Goal: Book appointment/travel/reservation

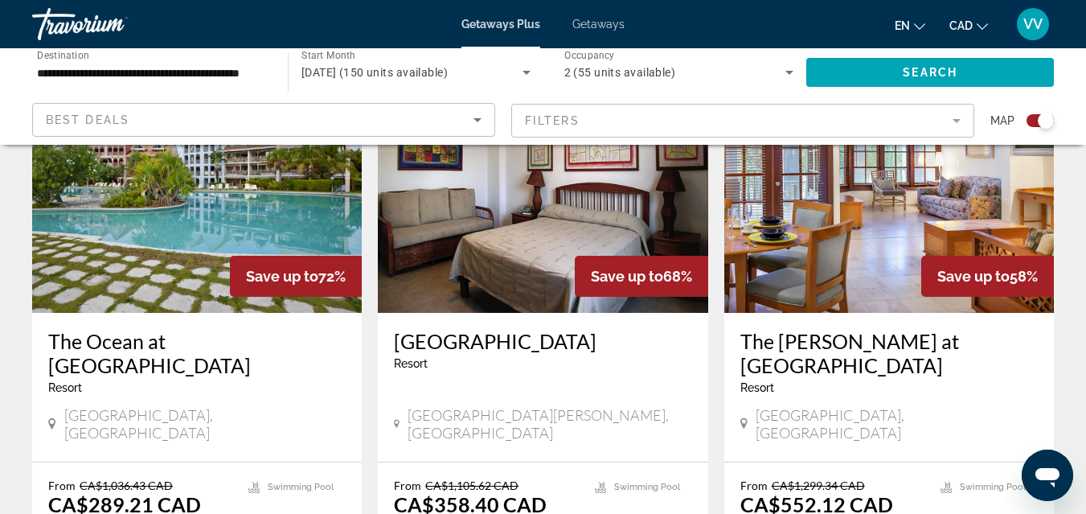
scroll to position [643, 0]
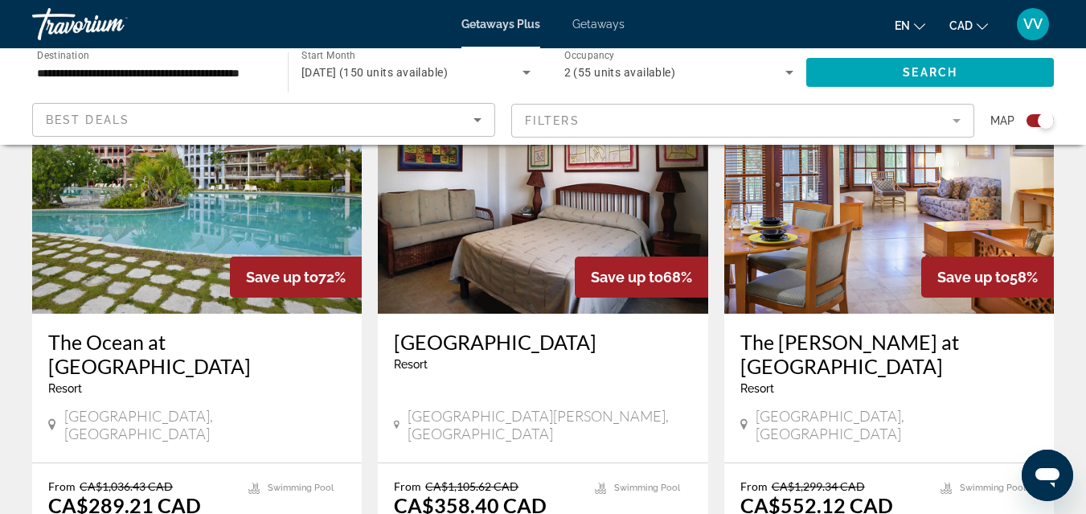
drag, startPoint x: 0, startPoint y: 0, endPoint x: 252, endPoint y: 217, distance: 332.8
click at [252, 217] on img "Main content" at bounding box center [196, 184] width 329 height 257
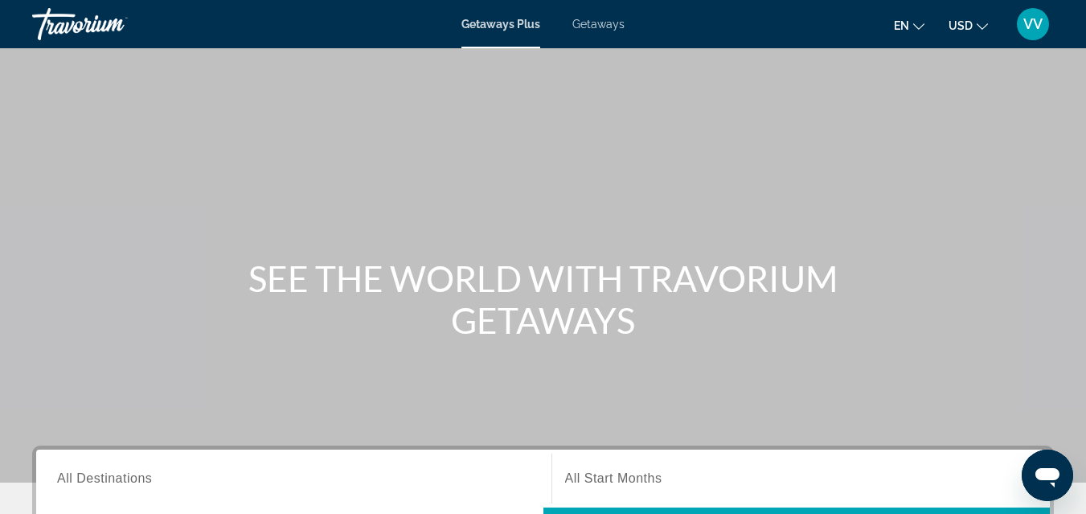
click at [595, 26] on span "Getaways" at bounding box center [598, 24] width 52 height 13
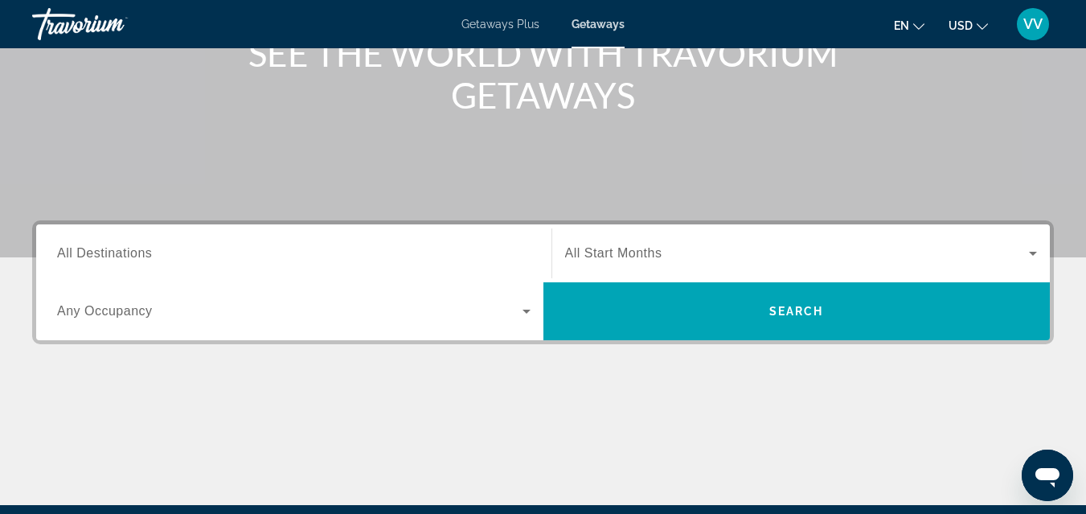
scroll to position [193, 0]
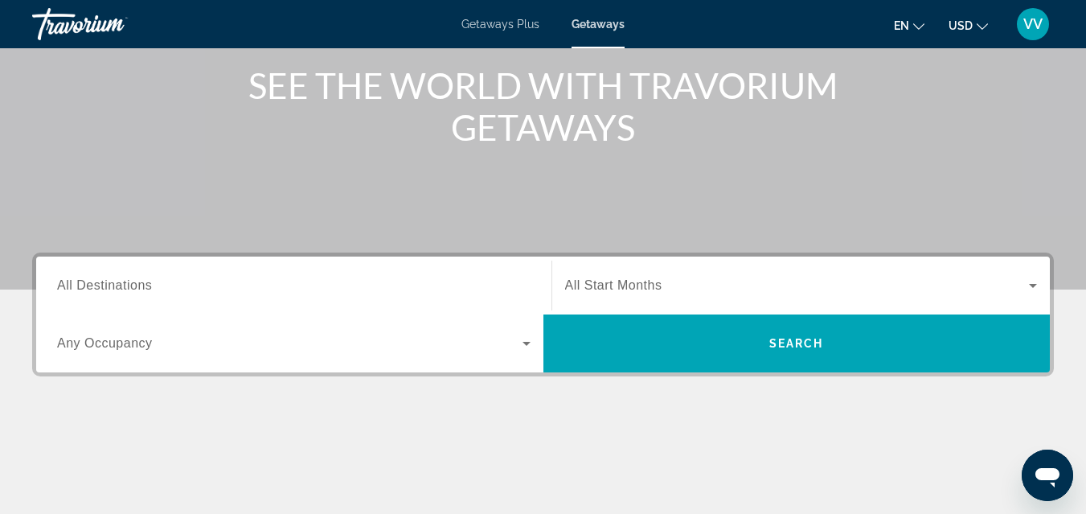
click at [522, 21] on span "Getaways Plus" at bounding box center [500, 24] width 78 height 13
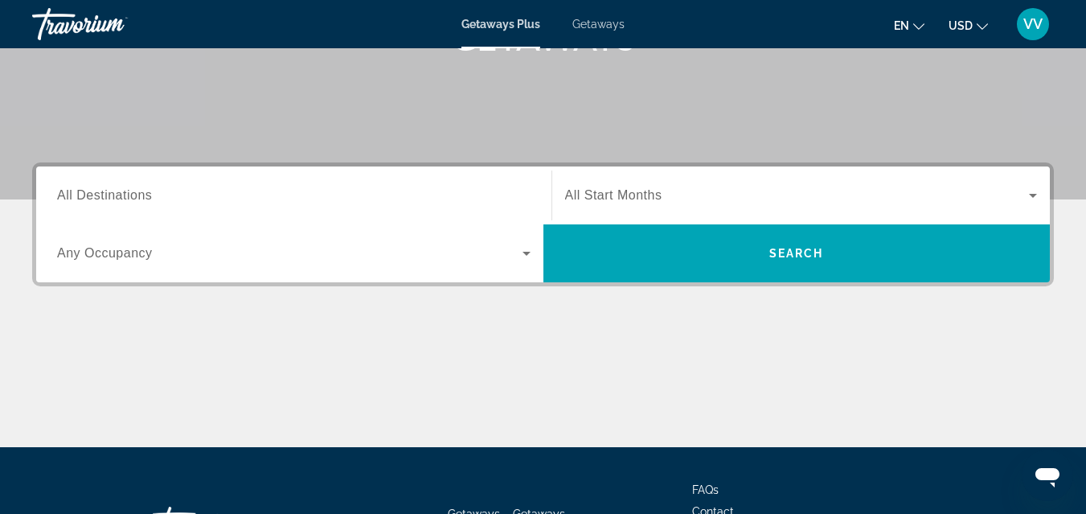
scroll to position [321, 0]
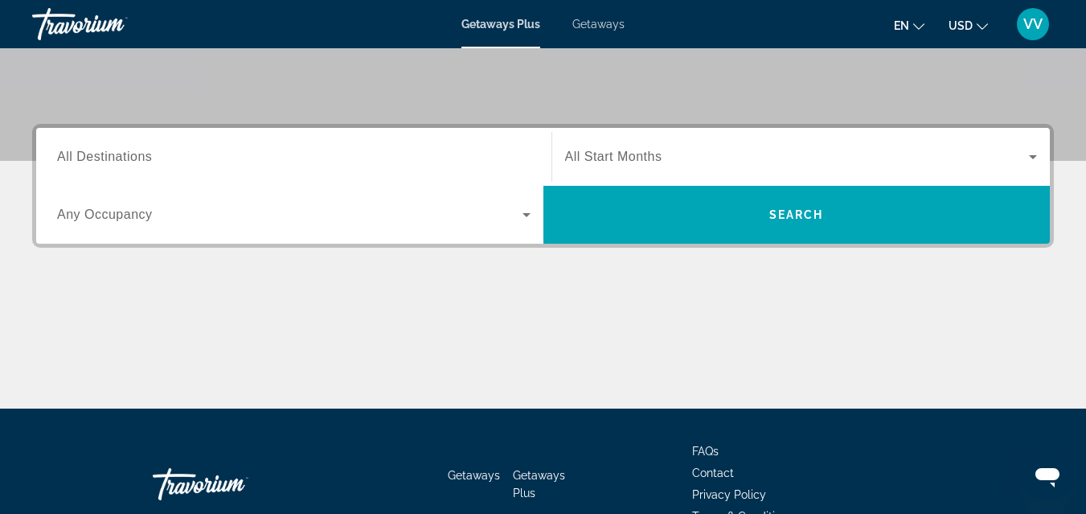
click at [121, 157] on span "All Destinations" at bounding box center [104, 156] width 95 height 14
click at [121, 157] on input "Destination All Destinations" at bounding box center [293, 157] width 473 height 19
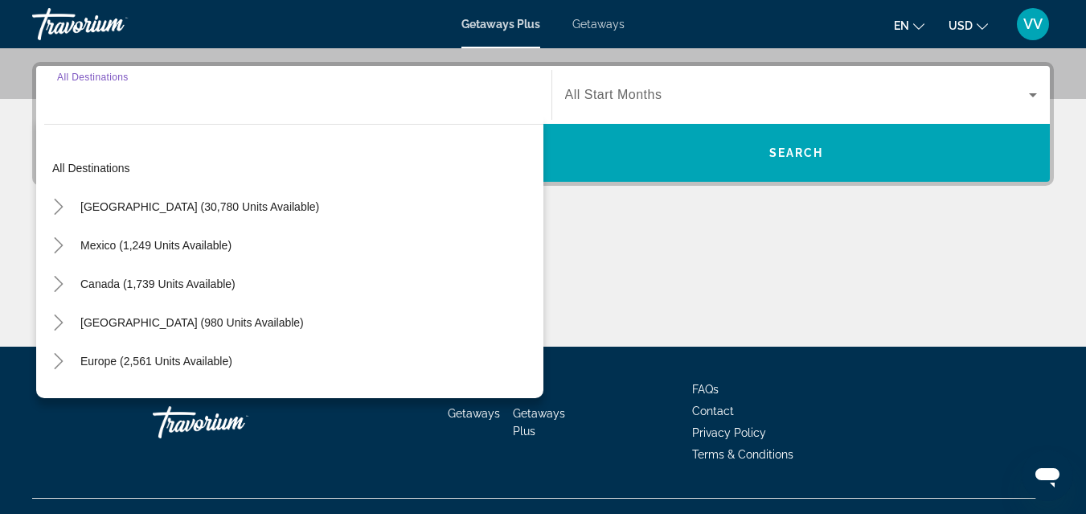
scroll to position [393, 0]
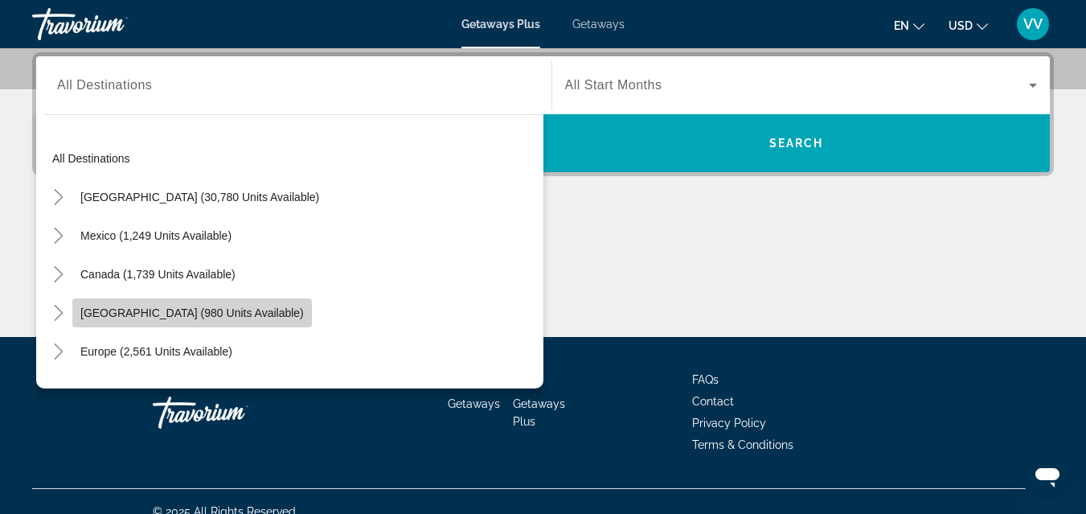
click at [194, 309] on span "[GEOGRAPHIC_DATA] (980 units available)" at bounding box center [191, 312] width 223 height 13
type input "**********"
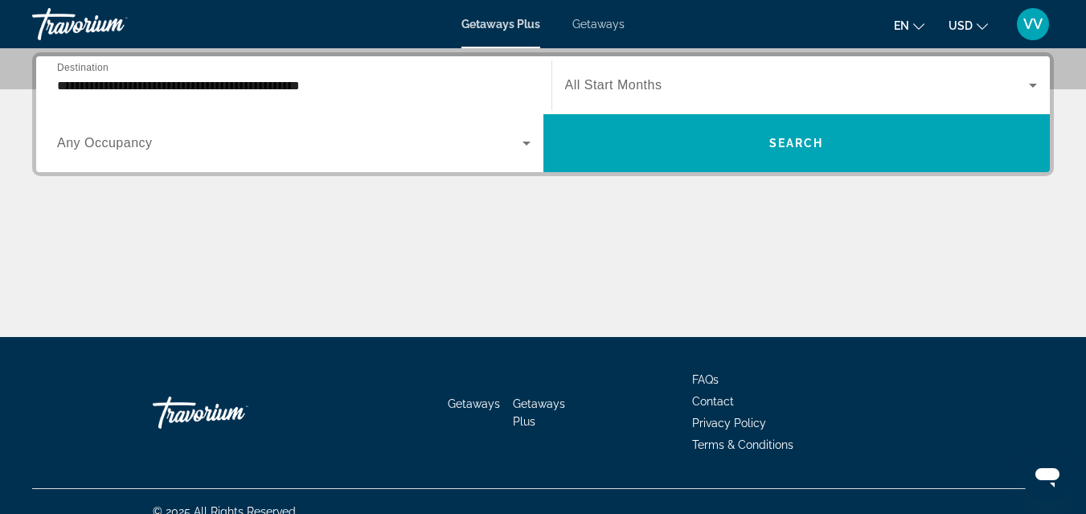
click at [139, 145] on span "Any Occupancy" at bounding box center [105, 143] width 96 height 14
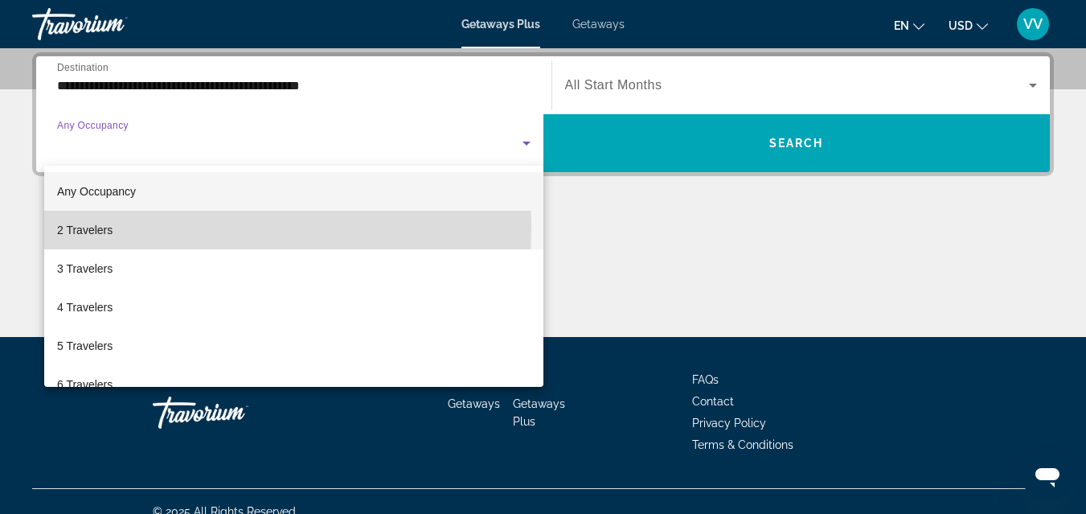
click at [95, 227] on span "2 Travelers" at bounding box center [84, 229] width 55 height 19
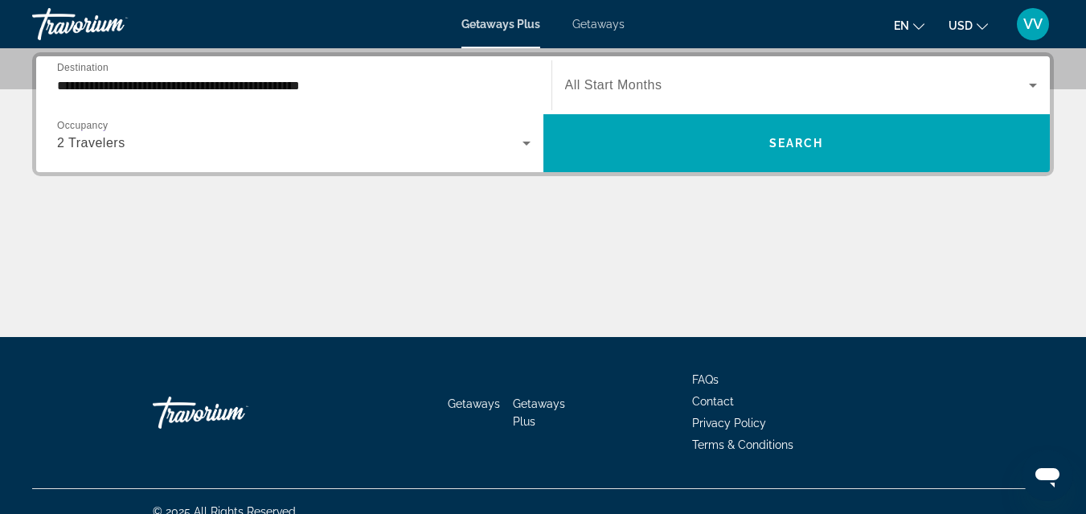
click at [610, 82] on span "All Start Months" at bounding box center [613, 85] width 97 height 14
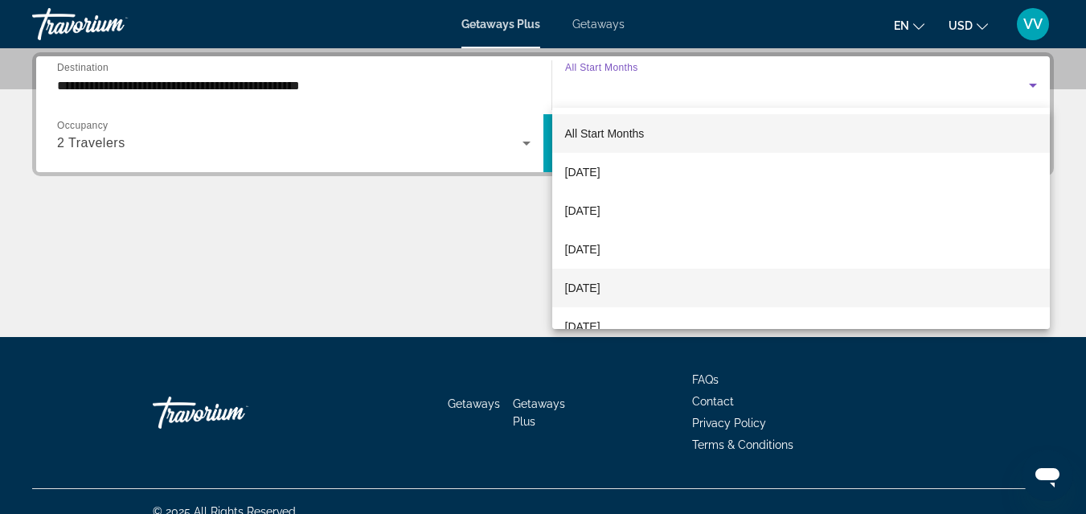
click at [600, 284] on span "[DATE]" at bounding box center [582, 287] width 35 height 19
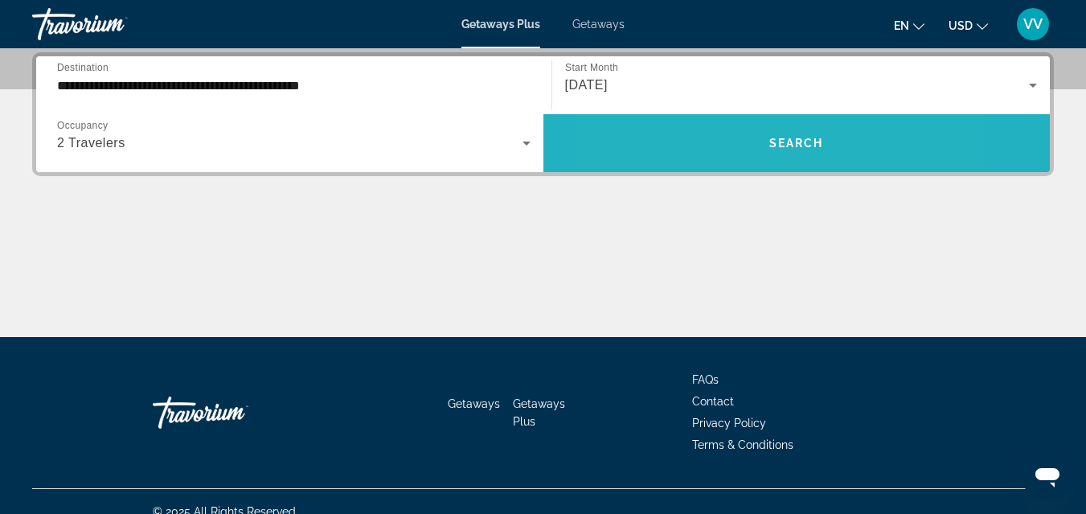
click at [711, 145] on span "Search widget" at bounding box center [796, 143] width 507 height 39
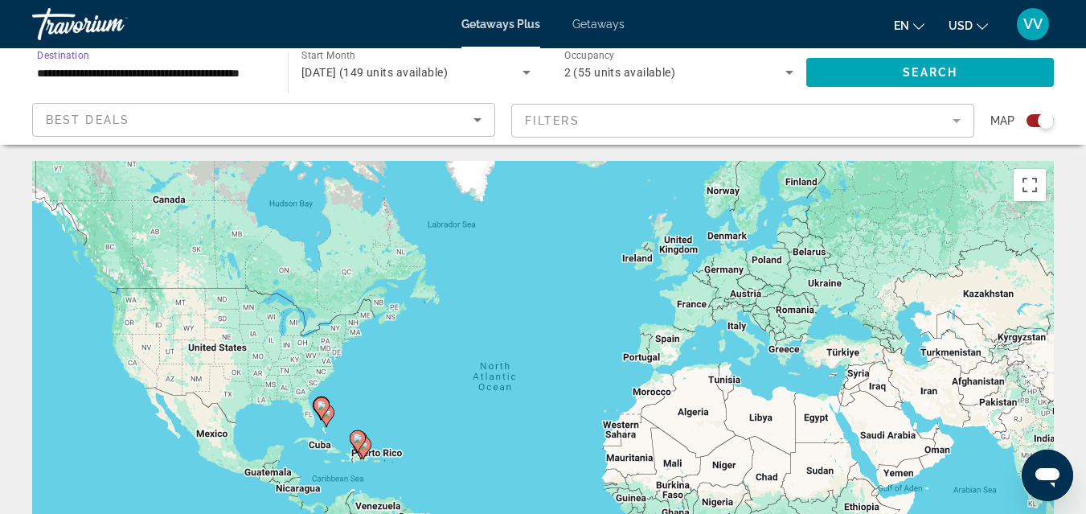
click at [125, 76] on input "**********" at bounding box center [152, 72] width 230 height 19
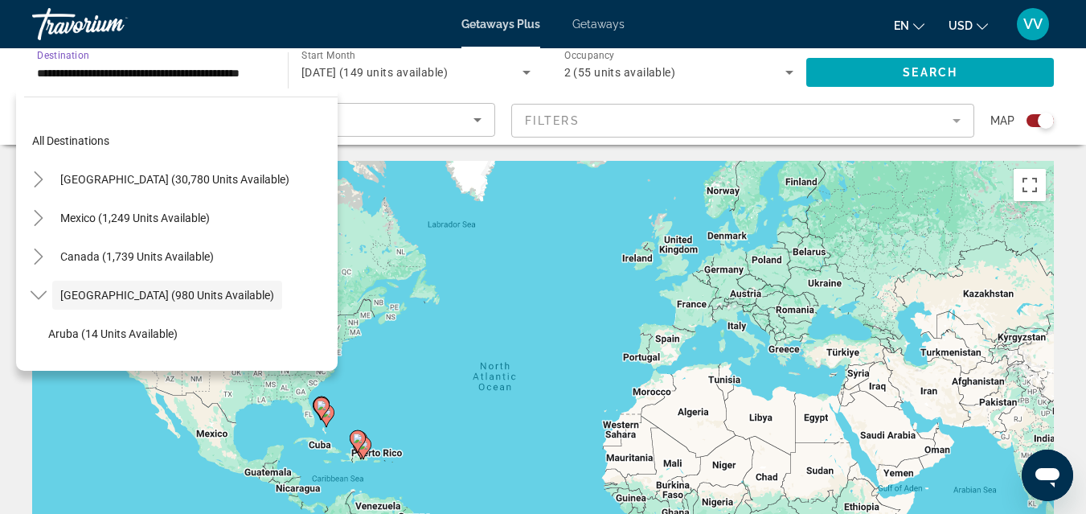
scroll to position [57, 0]
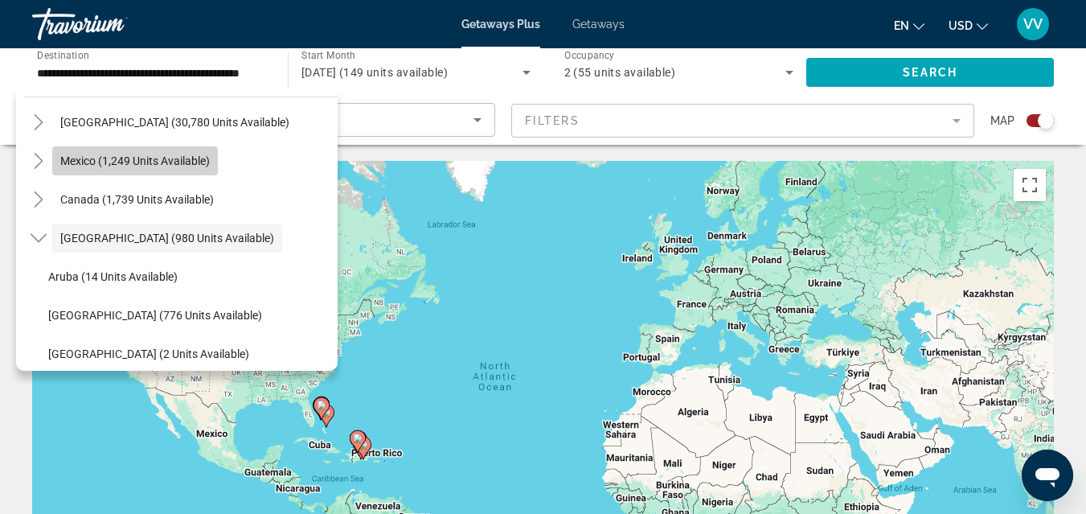
click at [129, 162] on span "Mexico (1,249 units available)" at bounding box center [134, 160] width 149 height 13
type input "**********"
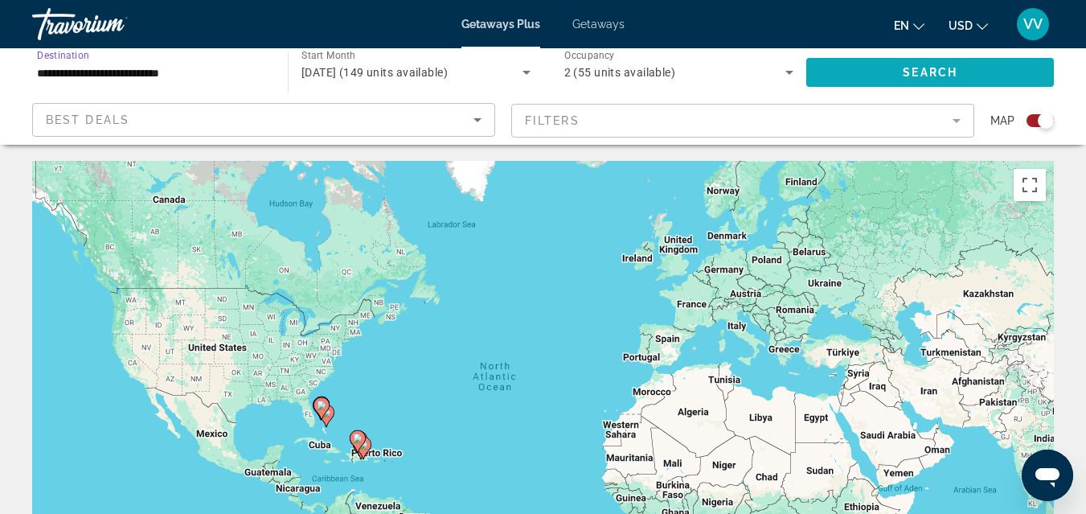
click at [852, 60] on span "Search widget" at bounding box center [930, 72] width 248 height 39
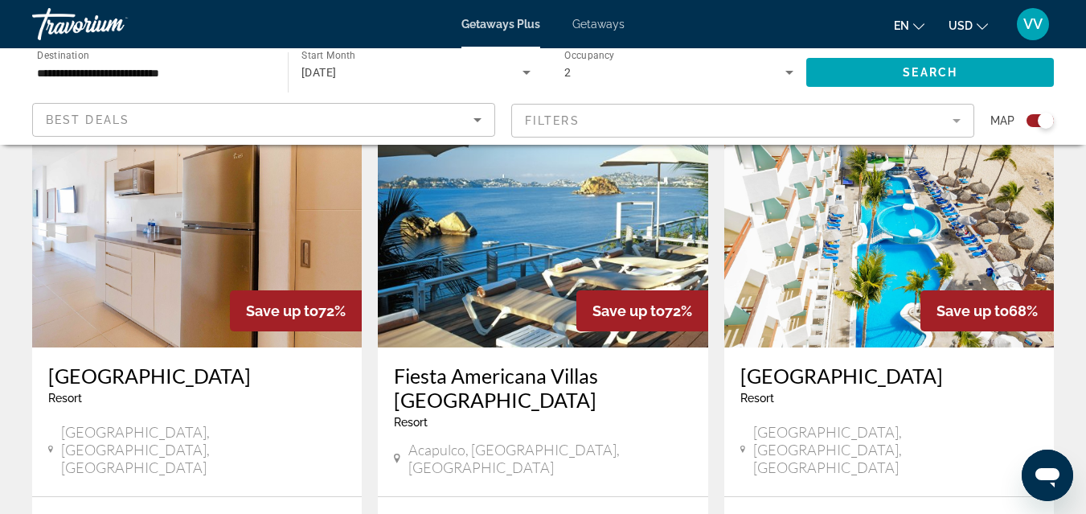
scroll to position [611, 0]
